Goal: Task Accomplishment & Management: Use online tool/utility

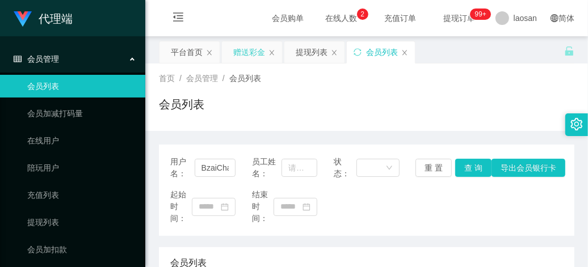
click at [247, 53] on div "赠送彩金" at bounding box center [249, 52] width 32 height 22
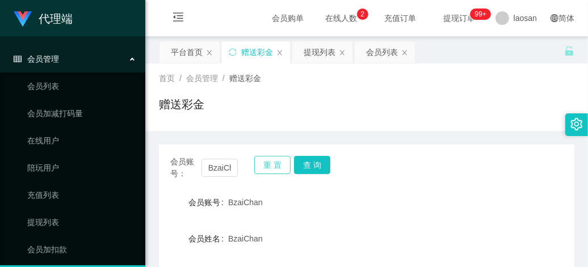
click at [273, 168] on button "重 置" at bounding box center [272, 165] width 36 height 18
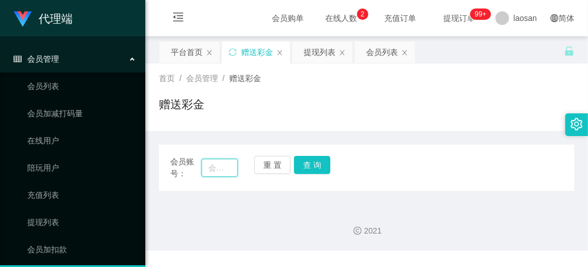
click at [223, 169] on input "text" at bounding box center [220, 168] width 36 height 18
paste input "Aricyap1982"
type input "Aricyap1982"
click at [314, 168] on button "查 询" at bounding box center [312, 165] width 36 height 18
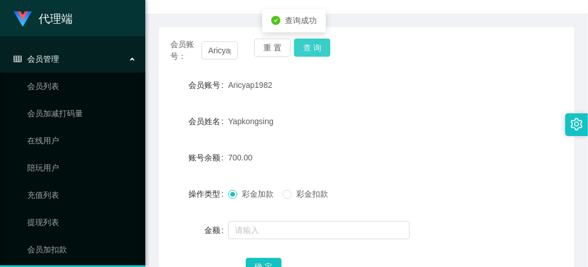
scroll to position [142, 0]
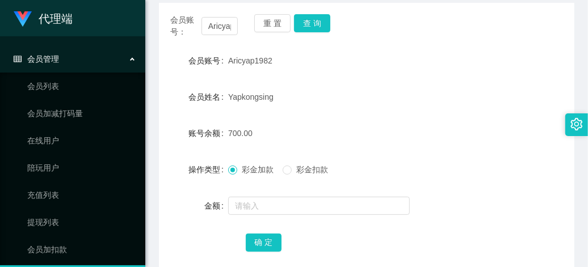
click at [438, 114] on form "会员账号 Aricyap1982 会员姓名 [PERSON_NAME] 账号余额 700.00 操作类型 彩金加款 彩金扣款 金额 确 定" at bounding box center [367, 151] width 416 height 204
